Goal: Information Seeking & Learning: Learn about a topic

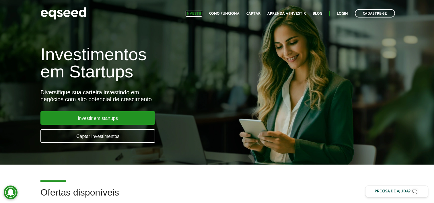
click at [199, 12] on link "Investir" at bounding box center [194, 14] width 17 height 4
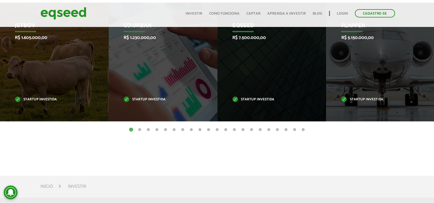
scroll to position [270, 0]
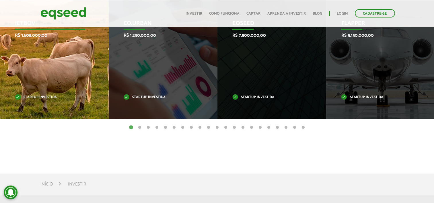
click at [33, 46] on div "JetBov R$ 1.605.000,00 Startup investida" at bounding box center [50, 59] width 100 height 119
click at [41, 63] on div "JetBov R$ 1.605.000,00 Startup investida" at bounding box center [50, 59] width 100 height 119
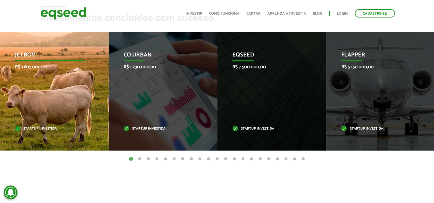
scroll to position [237, 0]
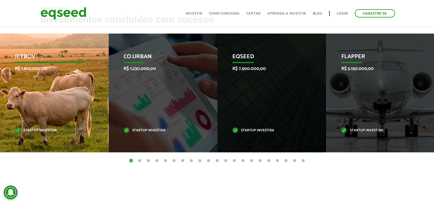
click at [30, 56] on p "JetBov" at bounding box center [50, 58] width 70 height 10
click at [43, 111] on div "JetBov R$ 1.605.000,00 Startup investida" at bounding box center [50, 93] width 100 height 119
click at [34, 133] on div "JetBov R$ 1.605.000,00 Startup investida" at bounding box center [50, 93] width 100 height 119
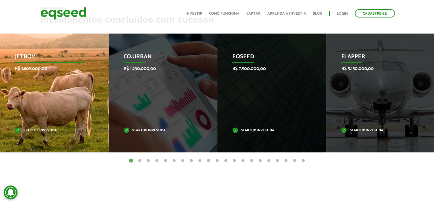
click at [34, 133] on div "JetBov R$ 1.605.000,00 Startup investida" at bounding box center [50, 93] width 100 height 119
click at [67, 74] on div "JetBov R$ 1.605.000,00 Startup investida" at bounding box center [50, 93] width 100 height 119
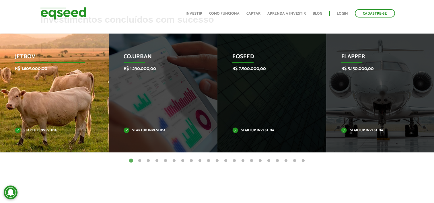
click at [67, 74] on div "JetBov R$ 1.605.000,00 Startup investida" at bounding box center [50, 93] width 100 height 119
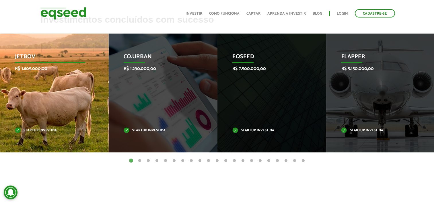
click at [67, 74] on div "JetBov R$ 1.605.000,00 Startup investida" at bounding box center [50, 93] width 100 height 119
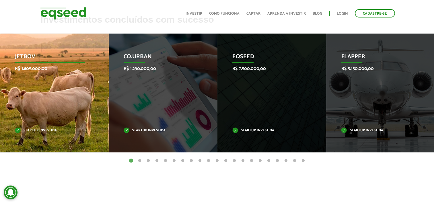
click at [67, 74] on div "JetBov R$ 1.605.000,00 Startup investida" at bounding box center [50, 93] width 100 height 119
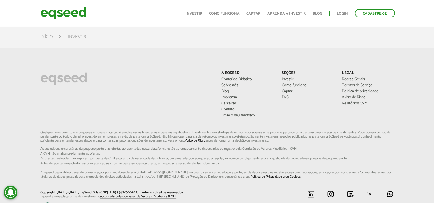
scroll to position [419, 0]
click at [342, 12] on link "Login" at bounding box center [342, 14] width 11 height 4
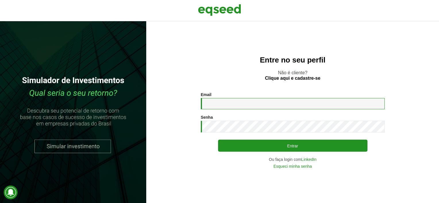
click at [228, 103] on input "Email *" at bounding box center [293, 103] width 184 height 11
type input "**********"
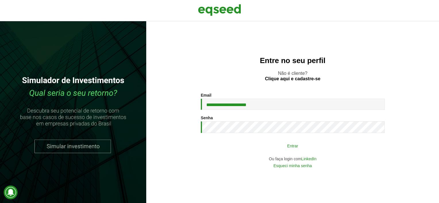
click at [243, 150] on button "Entrar" at bounding box center [292, 145] width 149 height 11
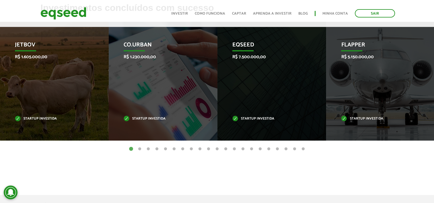
scroll to position [249, 0]
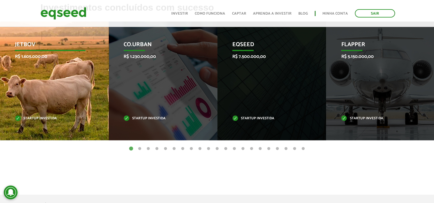
click at [51, 94] on div "JetBov R$ 1.605.000,00 Startup investida" at bounding box center [50, 81] width 100 height 119
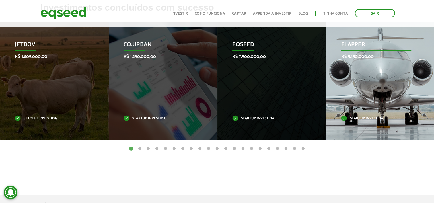
drag, startPoint x: 51, startPoint y: 94, endPoint x: 326, endPoint y: 57, distance: 278.2
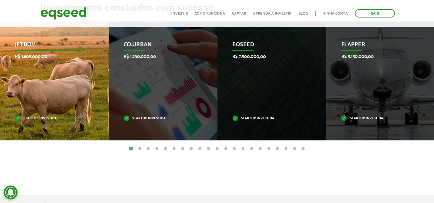
click at [51, 72] on div "JetBov R$ 1.605.000,00 Startup investida" at bounding box center [50, 81] width 100 height 119
click at [29, 49] on p "JetBov" at bounding box center [50, 46] width 70 height 10
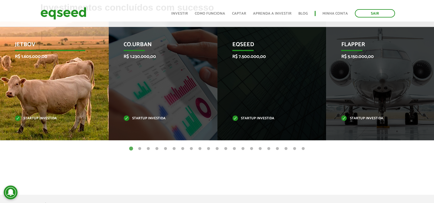
click at [29, 49] on p "JetBov" at bounding box center [50, 46] width 70 height 10
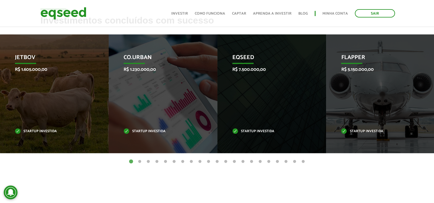
scroll to position [237, 0]
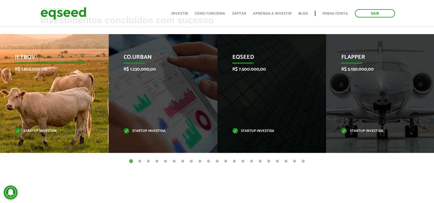
click at [17, 107] on div "JetBov R$ 1.605.000,00 Startup investida" at bounding box center [50, 93] width 100 height 119
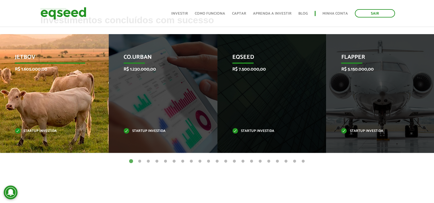
click at [17, 107] on div "JetBov R$ 1.605.000,00 Startup investida" at bounding box center [50, 93] width 100 height 119
drag, startPoint x: 17, startPoint y: 107, endPoint x: 16, endPoint y: 111, distance: 4.5
click at [16, 111] on div "JetBov R$ 1.605.000,00 Startup investida" at bounding box center [50, 93] width 100 height 119
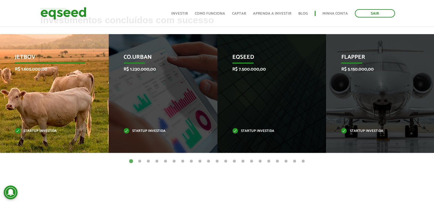
click at [54, 78] on div "JetBov R$ 1.605.000,00 Startup investida" at bounding box center [50, 93] width 100 height 119
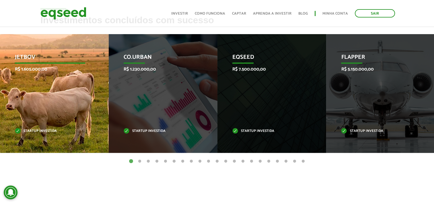
click at [54, 78] on div "JetBov R$ 1.605.000,00 Startup investida" at bounding box center [50, 93] width 100 height 119
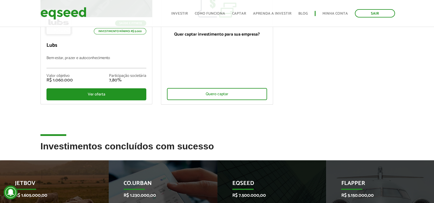
scroll to position [109, 0]
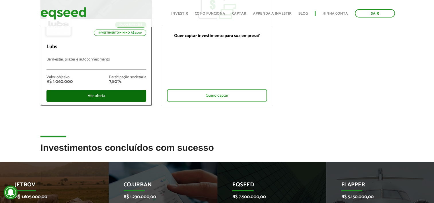
click at [99, 96] on div "Ver oferta" at bounding box center [97, 96] width 100 height 12
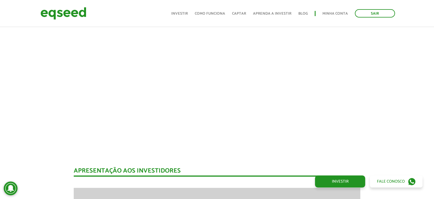
scroll to position [355, 0]
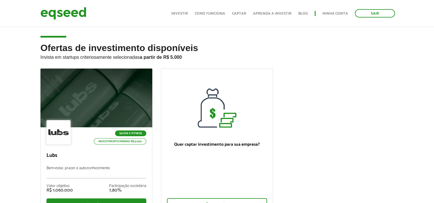
scroll to position [109, 0]
